Goal: Task Accomplishment & Management: Manage account settings

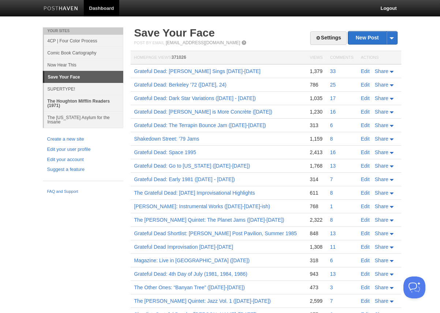
click at [70, 102] on link "The Houghton Mifflin Readers (1971)" at bounding box center [83, 103] width 79 height 16
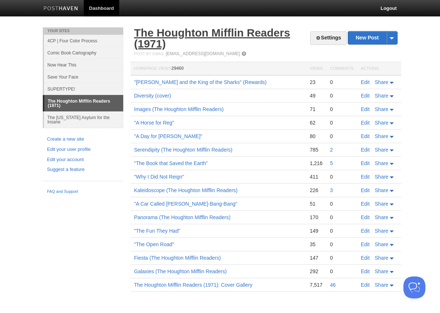
click at [224, 32] on link "The Houghton Mifflin Readers (1971)" at bounding box center [212, 38] width 156 height 23
click at [327, 36] on link "Settings" at bounding box center [328, 38] width 36 height 14
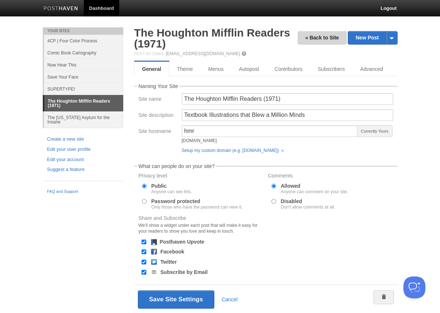
click at [316, 39] on link "« Back to Site" at bounding box center [322, 38] width 49 height 14
click at [316, 36] on link "« Back to Site" at bounding box center [322, 38] width 49 height 14
click at [177, 36] on link "The Houghton Mifflin Readers (1971)" at bounding box center [212, 38] width 156 height 23
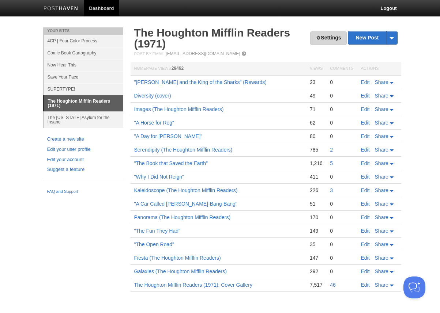
click at [323, 39] on link "Settings" at bounding box center [328, 38] width 36 height 14
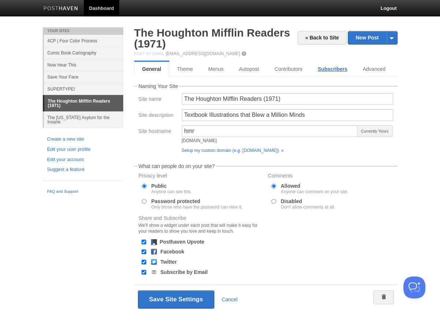
click at [335, 70] on link "Subscribers" at bounding box center [332, 69] width 45 height 15
